Goal: Navigation & Orientation: Find specific page/section

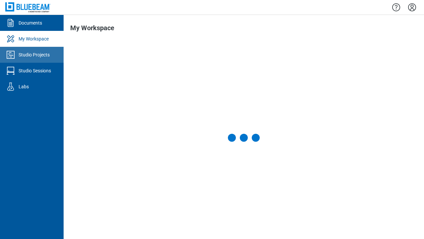
click at [32, 55] on div "Studio Projects" at bounding box center [34, 54] width 31 height 7
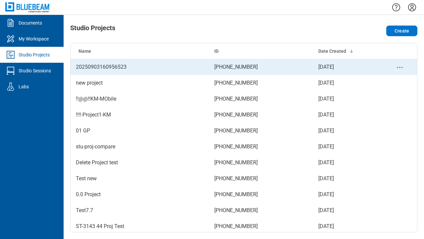
click at [241, 67] on td "[PHONE_NUMBER]" at bounding box center [261, 67] width 104 height 16
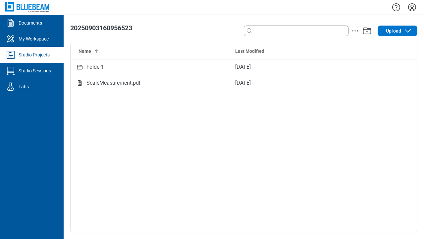
type input "****"
